Goal: Transaction & Acquisition: Download file/media

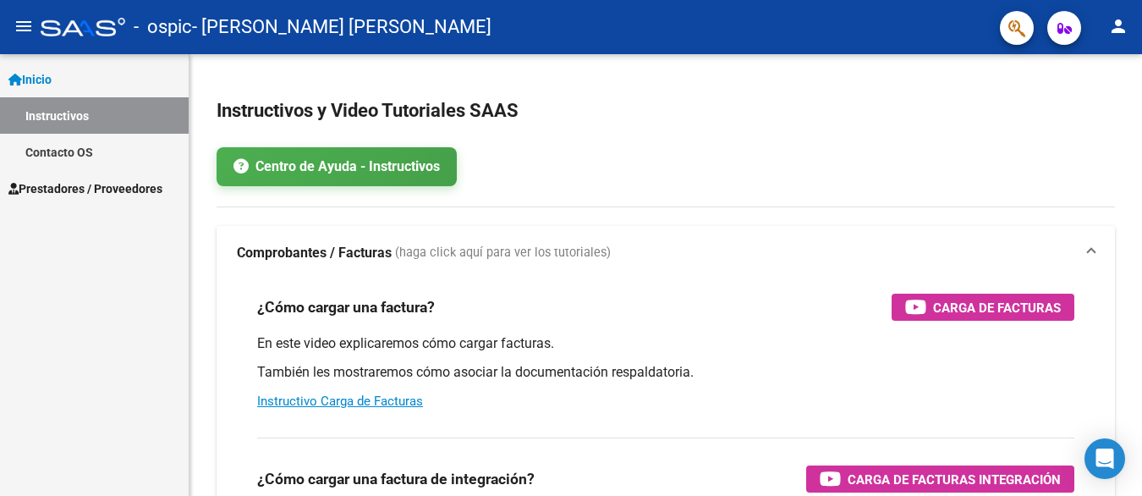
click at [100, 183] on span "Prestadores / Proveedores" at bounding box center [85, 188] width 154 height 19
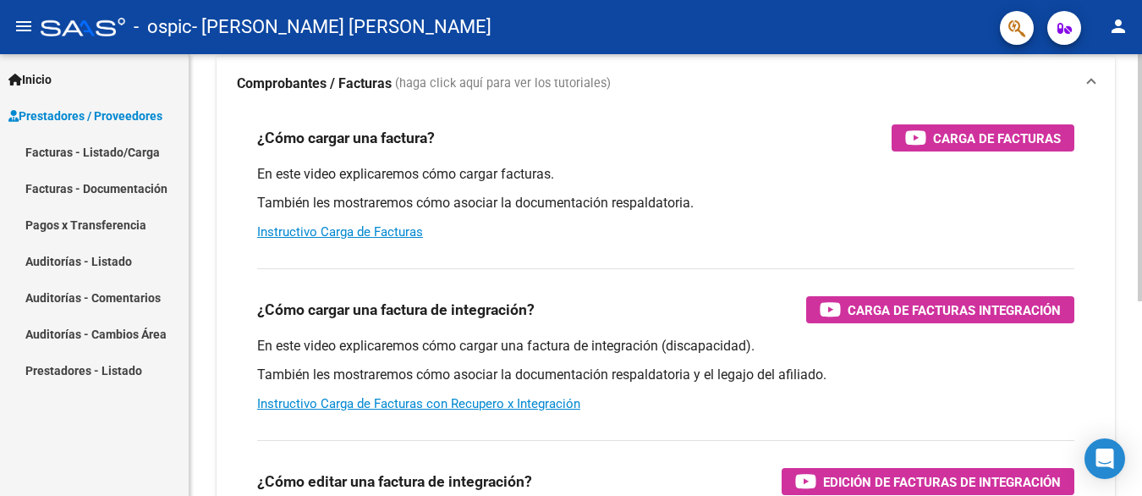
scroll to position [254, 0]
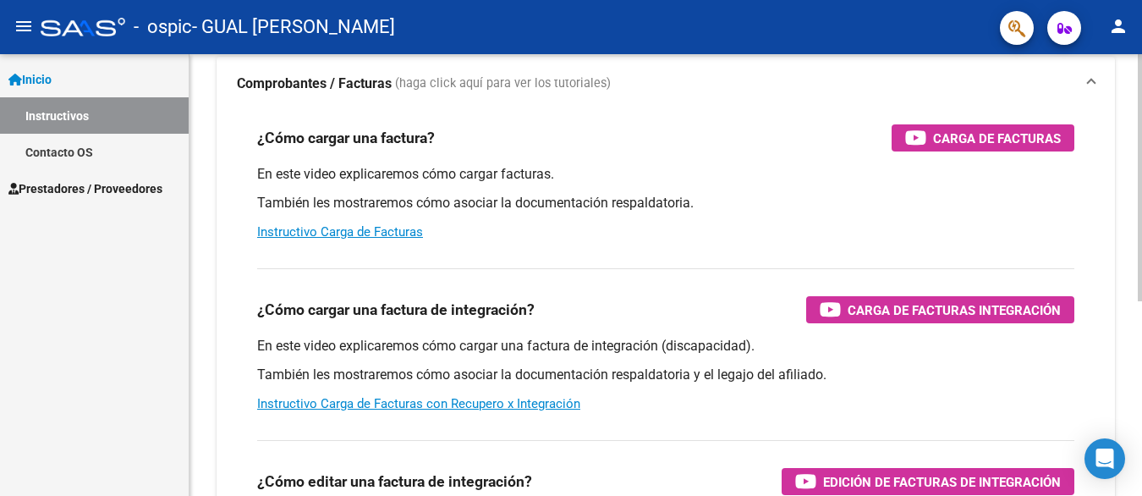
scroll to position [338, 0]
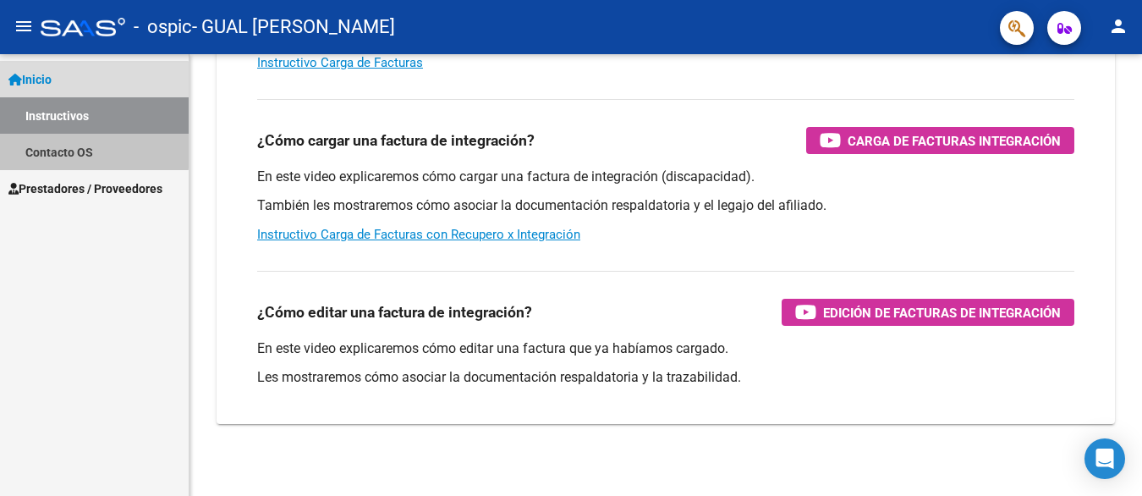
click at [87, 150] on link "Contacto OS" at bounding box center [94, 152] width 189 height 36
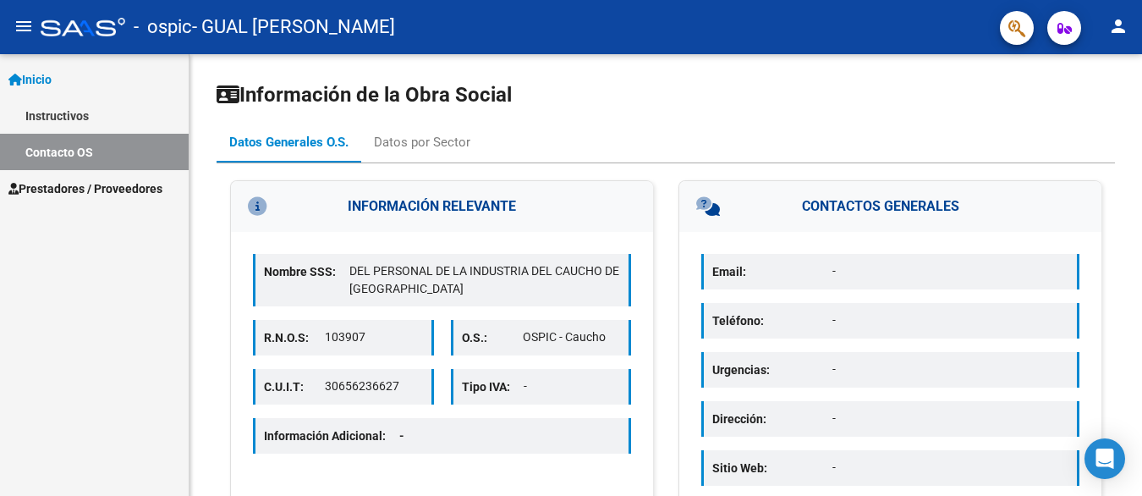
click at [118, 193] on span "Prestadores / Proveedores" at bounding box center [85, 188] width 154 height 19
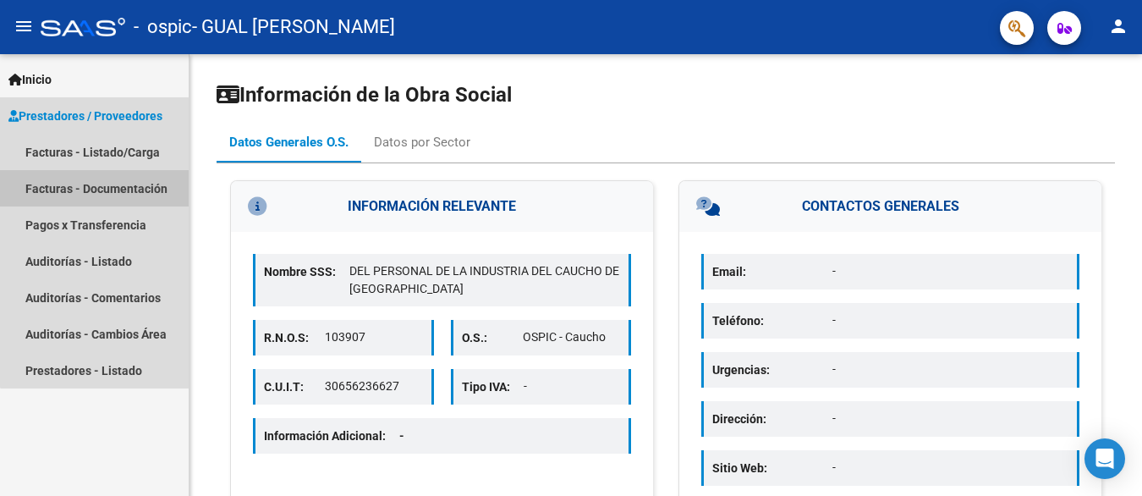
click at [121, 179] on link "Facturas - Documentación" at bounding box center [94, 188] width 189 height 36
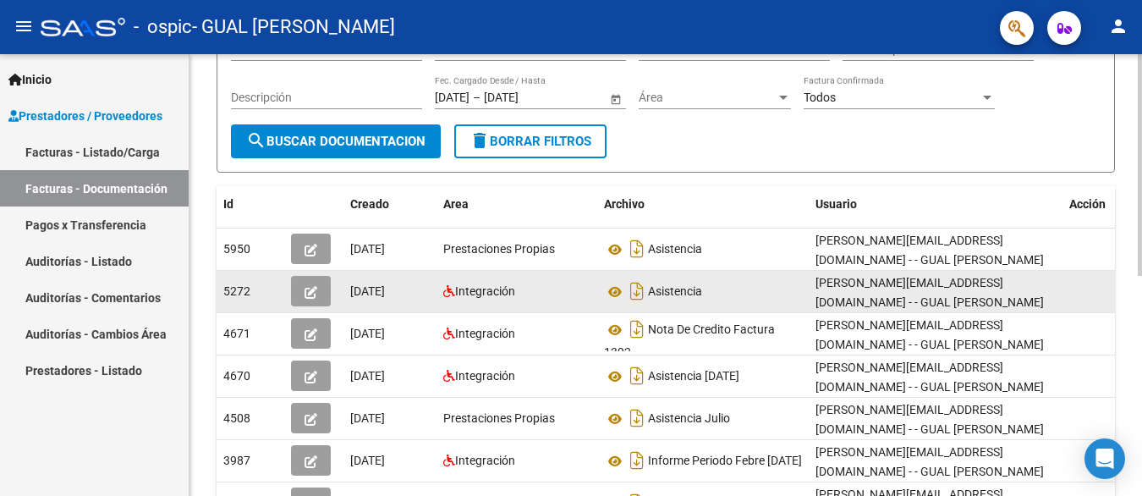
scroll to position [254, 0]
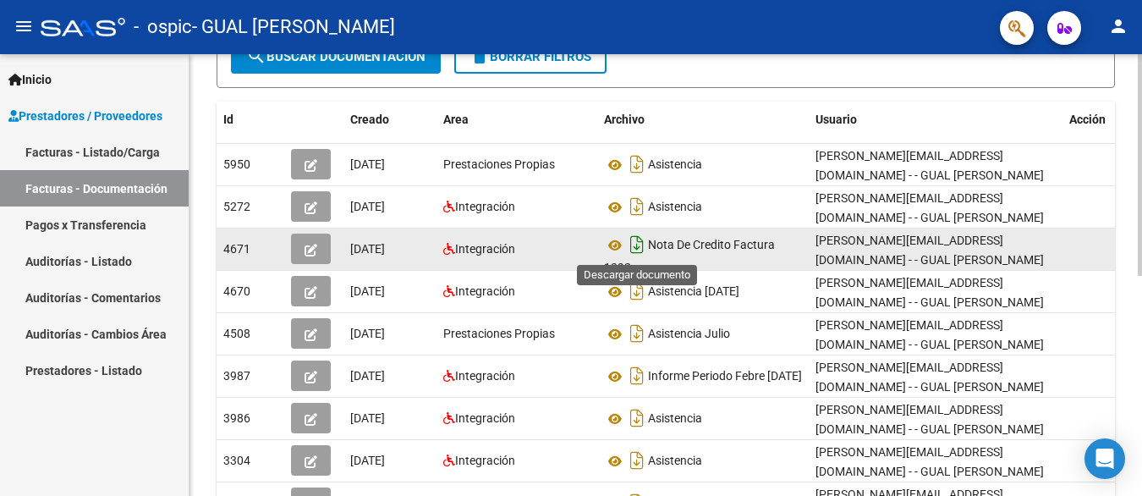
click at [636, 242] on icon "Descargar documento" at bounding box center [637, 244] width 22 height 27
click at [633, 241] on icon "Descargar documento" at bounding box center [637, 244] width 22 height 27
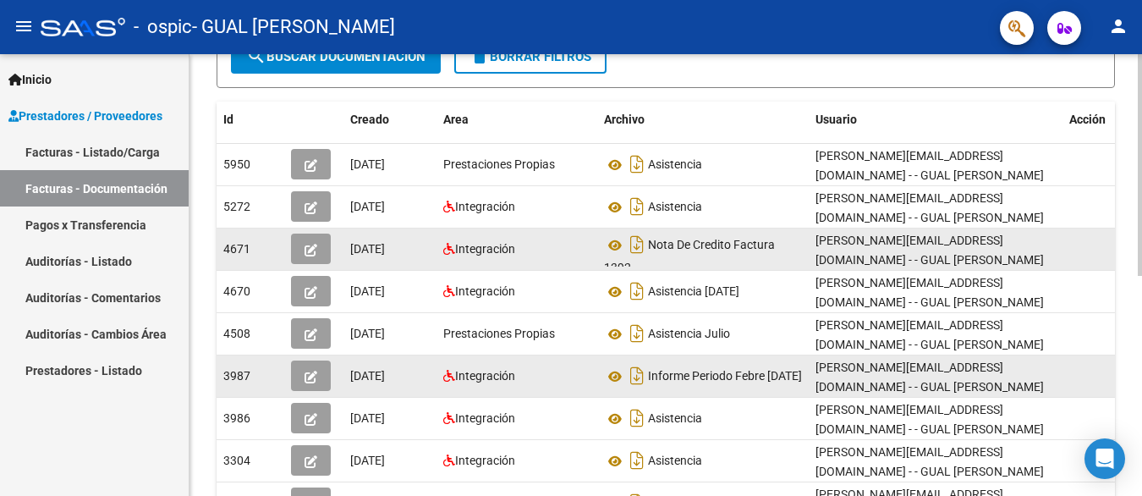
scroll to position [423, 0]
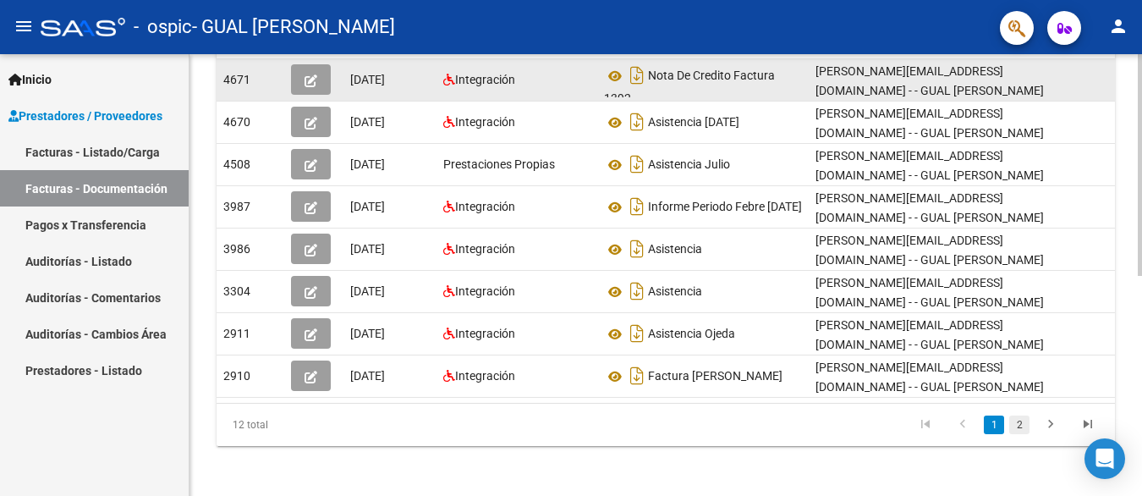
click at [1019, 434] on link "2" at bounding box center [1019, 424] width 20 height 19
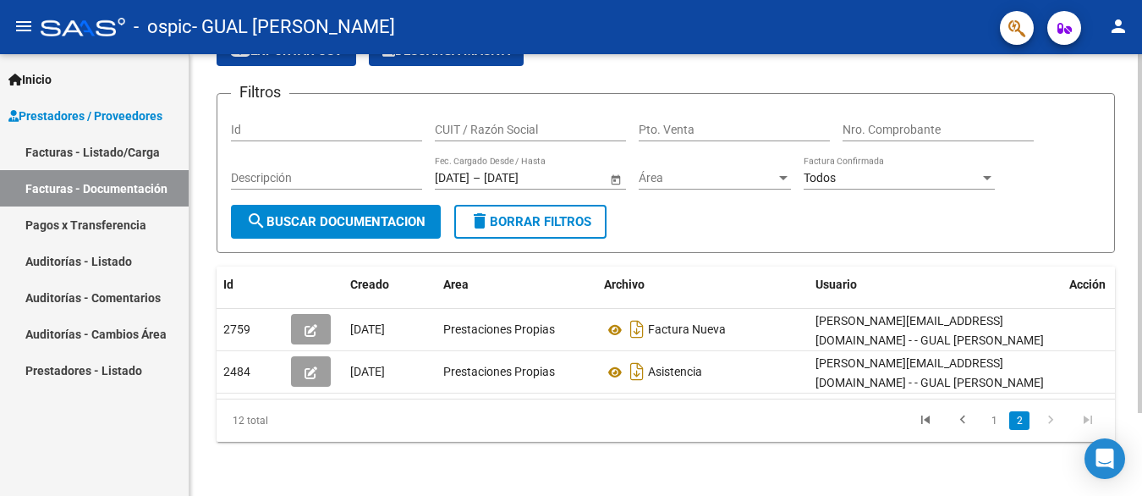
scroll to position [101, 0]
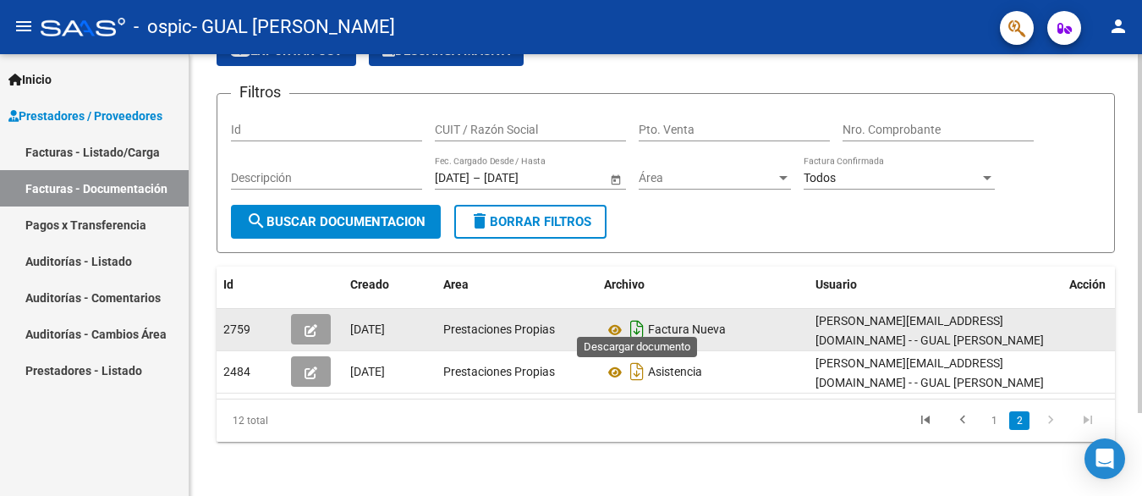
click at [631, 315] on icon "Descargar documento" at bounding box center [637, 328] width 22 height 27
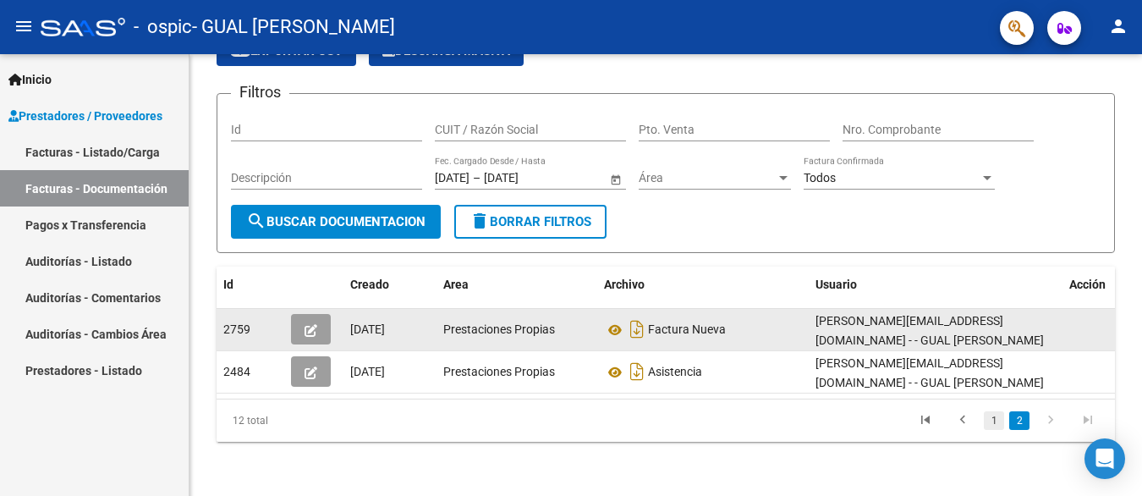
click at [990, 414] on link "1" at bounding box center [994, 420] width 20 height 19
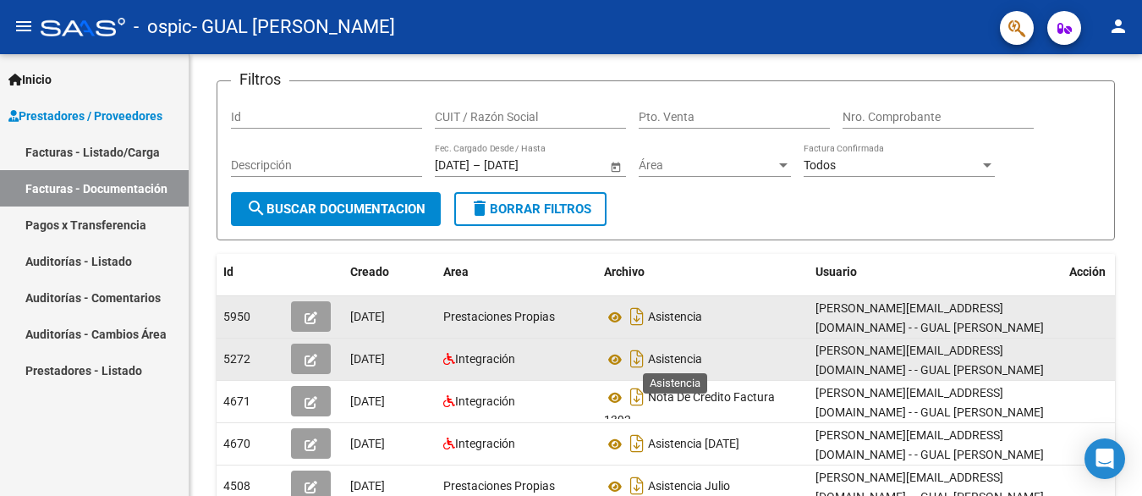
scroll to position [186, 0]
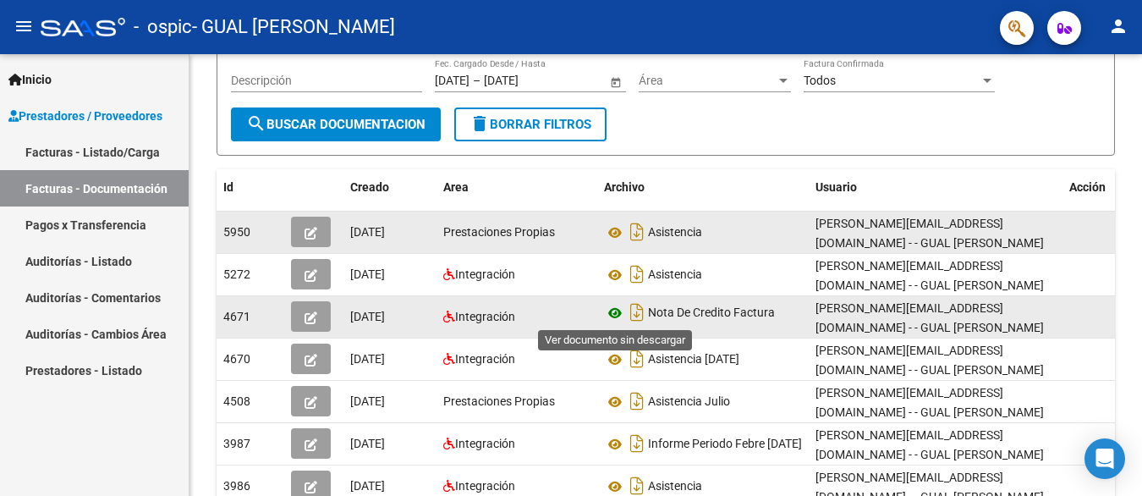
click at [607, 312] on icon at bounding box center [615, 313] width 22 height 20
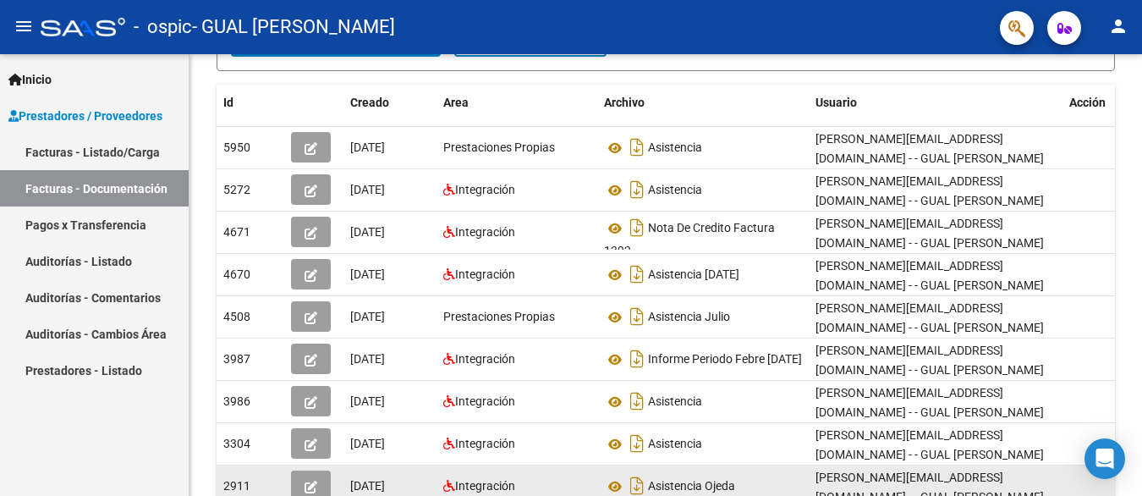
scroll to position [355, 0]
